Goal: Find specific page/section: Find specific page/section

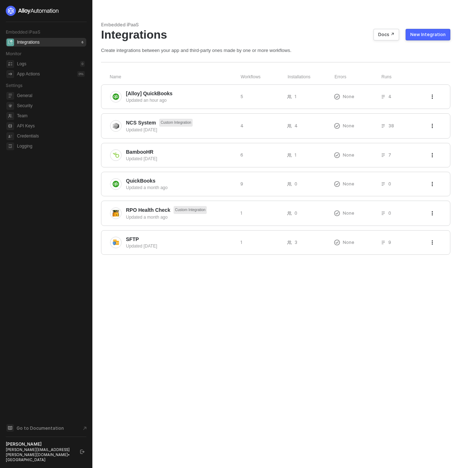
click at [31, 131] on ul "General Security Team API Keys Credentials Logging" at bounding box center [46, 121] width 80 height 62
click at [31, 133] on span "Credentials" at bounding box center [51, 136] width 68 height 9
